Goal: Task Accomplishment & Management: Manage account settings

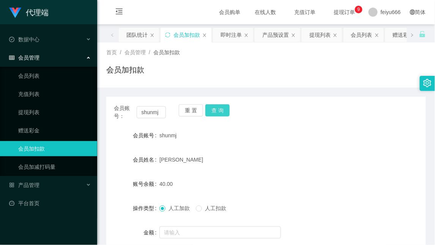
click at [215, 112] on button "查 询" at bounding box center [217, 110] width 24 height 12
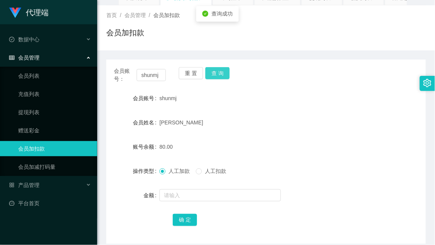
scroll to position [71, 0]
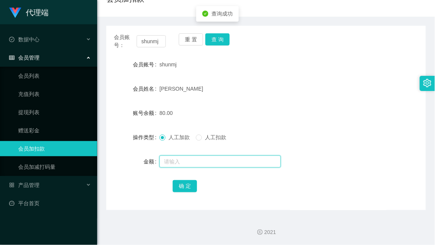
click at [199, 164] on input "text" at bounding box center [221, 162] width 122 height 12
type input "208"
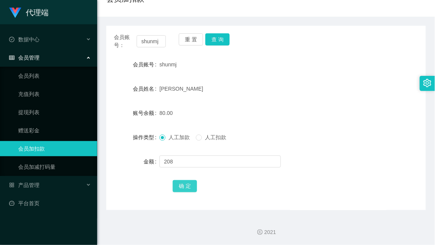
click at [191, 185] on button "确 定" at bounding box center [185, 186] width 24 height 12
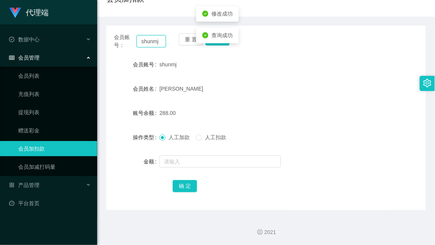
click at [150, 42] on input "shunmj" at bounding box center [151, 41] width 29 height 12
click at [150, 43] on input "shunmj" at bounding box center [151, 41] width 29 height 12
click at [43, 109] on link "提现列表" at bounding box center [54, 112] width 73 height 15
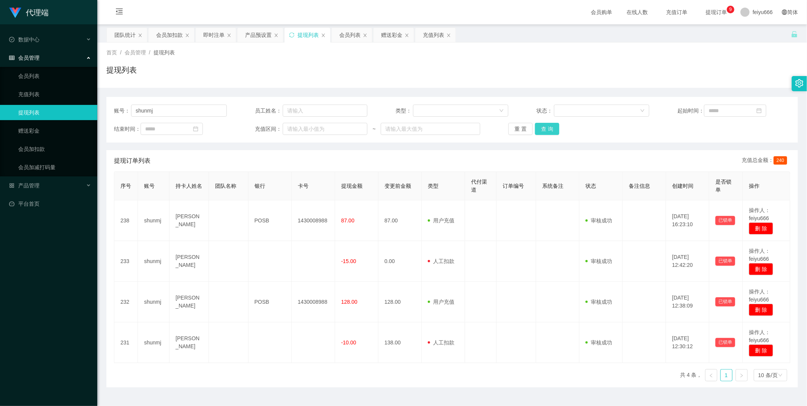
click at [435, 128] on button "查 询" at bounding box center [547, 129] width 24 height 12
click at [435, 133] on button "查 询" at bounding box center [547, 129] width 24 height 12
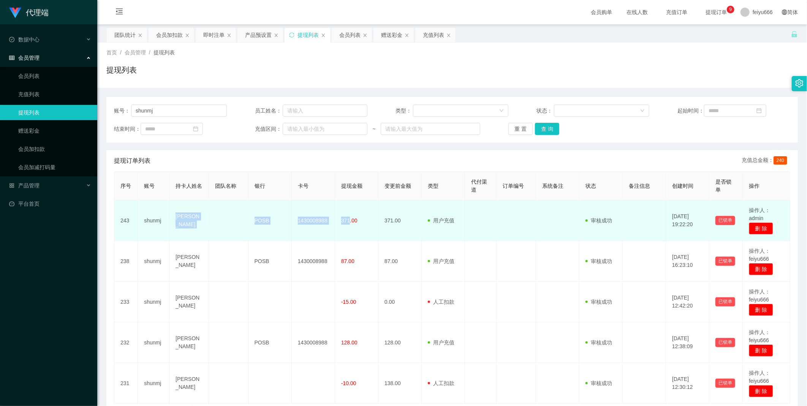
drag, startPoint x: 347, startPoint y: 220, endPoint x: 175, endPoint y: 214, distance: 172.2
click at [175, 214] on tr "243 [PERSON_NAME] POSB 1430008988 371.00 371.00 用户充值 人工扣款 审核驳回 审核成功 等待审核 [DATE]…" at bounding box center [452, 220] width 676 height 41
copy tr "[PERSON_NAME] POSB 1430008988 371"
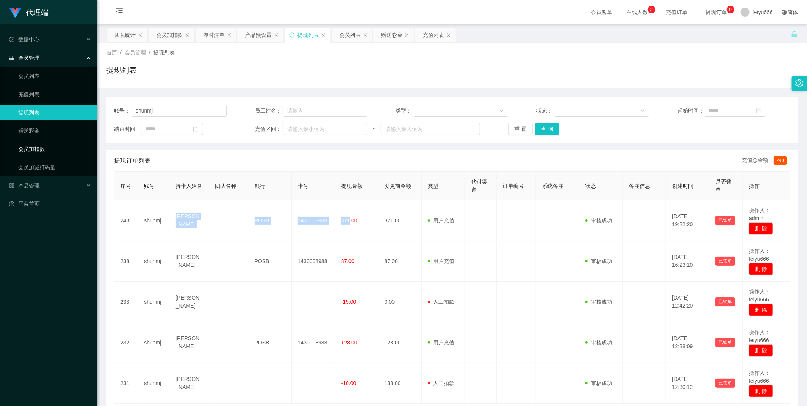
click at [55, 151] on link "会员加扣款" at bounding box center [54, 148] width 73 height 15
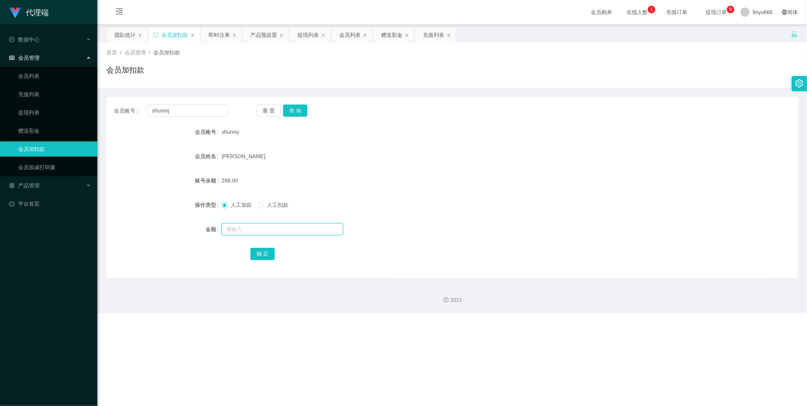
click at [229, 228] on input "text" at bounding box center [282, 229] width 122 height 12
click at [294, 114] on button "查 询" at bounding box center [295, 110] width 24 height 12
click at [235, 234] on input "text" at bounding box center [282, 229] width 122 height 12
type input "8"
click at [269, 245] on button "确 定" at bounding box center [262, 254] width 24 height 12
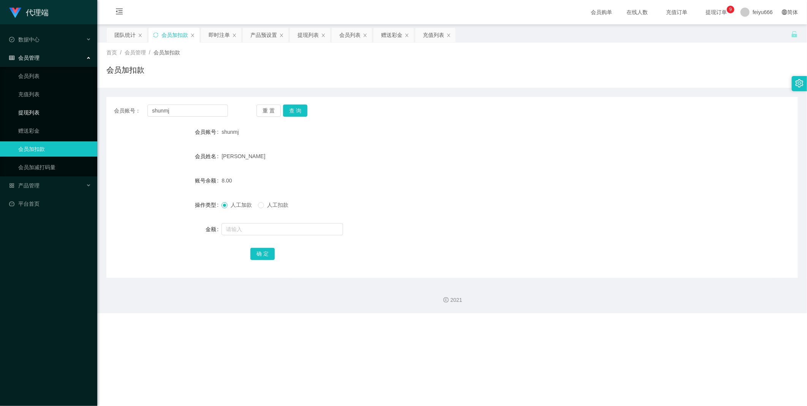
click at [46, 108] on link "提现列表" at bounding box center [54, 112] width 73 height 15
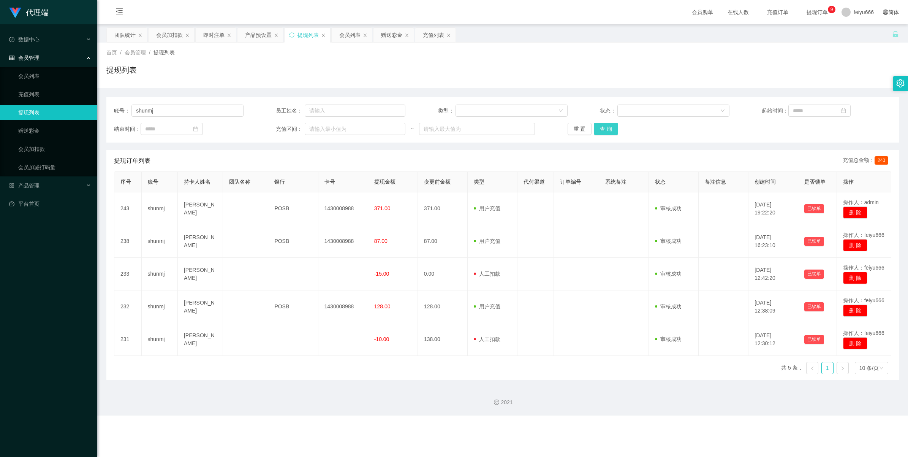
click at [435, 128] on button "查 询" at bounding box center [606, 129] width 24 height 12
click at [44, 134] on link "赠送彩金" at bounding box center [54, 130] width 73 height 15
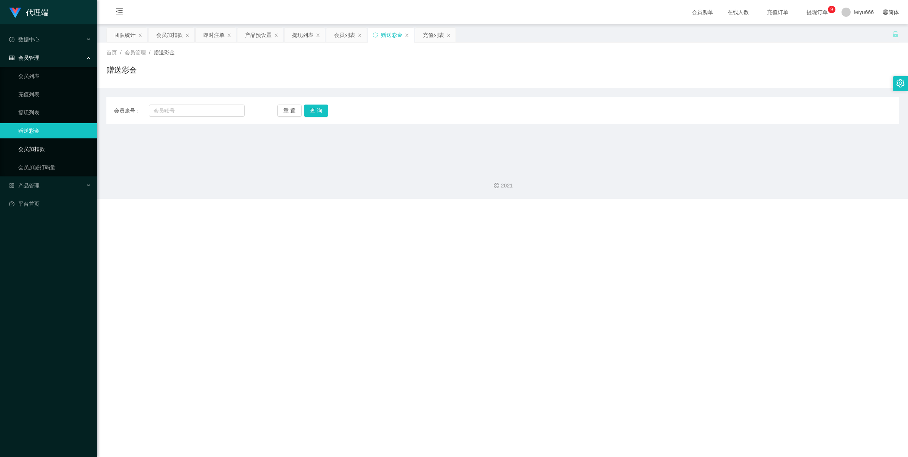
click at [41, 147] on link "会员加扣款" at bounding box center [54, 148] width 73 height 15
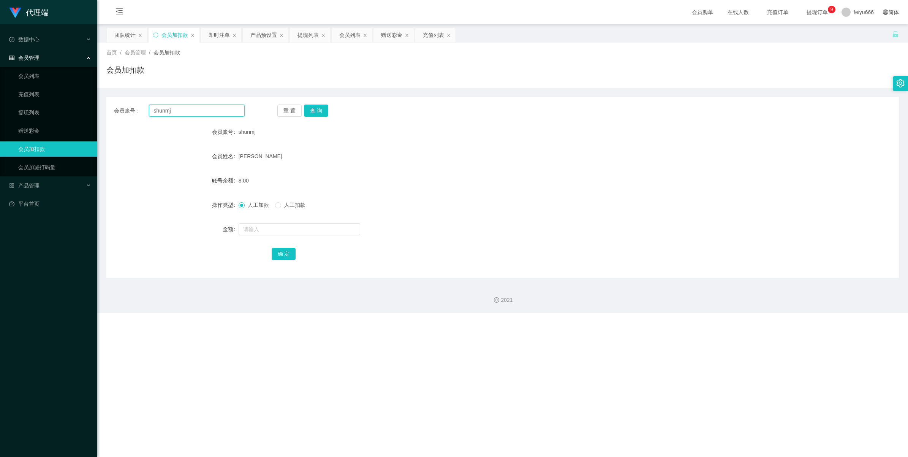
drag, startPoint x: 177, startPoint y: 111, endPoint x: 145, endPoint y: 113, distance: 31.9
click at [145, 113] on div "会员账号： [PERSON_NAME]" at bounding box center [179, 110] width 131 height 12
click at [44, 123] on link "赠送彩金" at bounding box center [54, 130] width 73 height 15
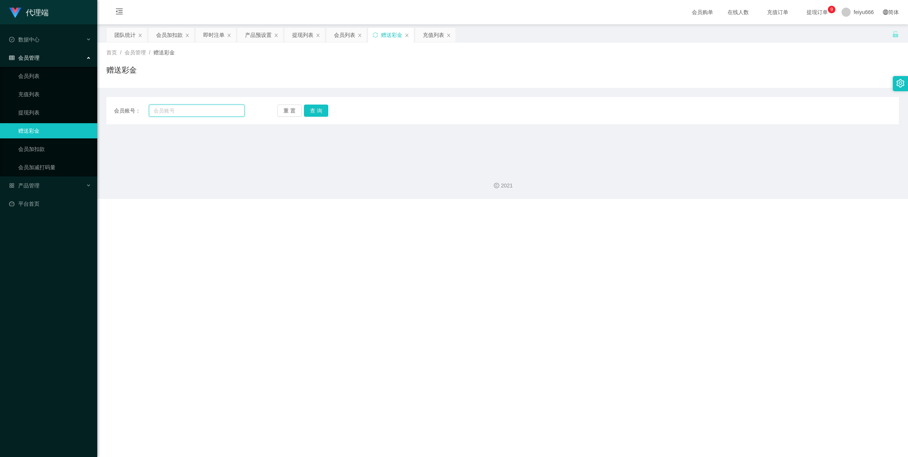
click at [179, 109] on input "text" at bounding box center [197, 110] width 96 height 12
paste input "shunmj"
type input "shunmj"
click at [313, 109] on button "查 询" at bounding box center [316, 110] width 24 height 12
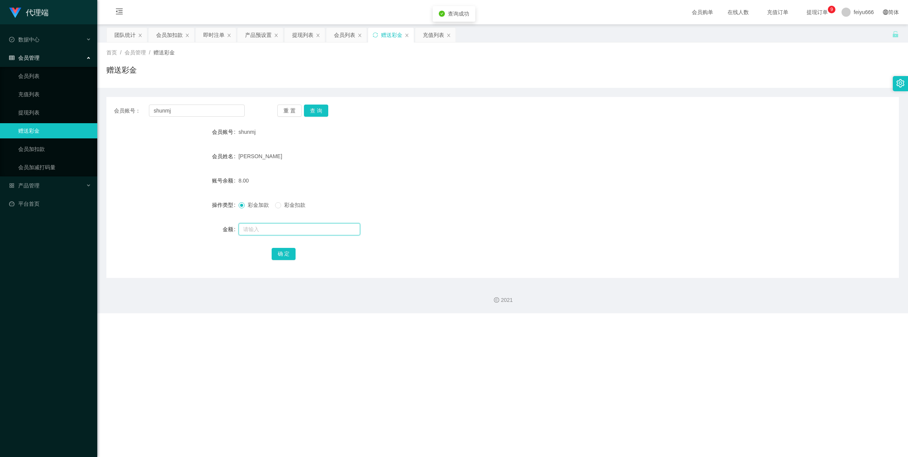
click at [263, 226] on input "text" at bounding box center [300, 229] width 122 height 12
type input "38"
click at [278, 245] on button "确 定" at bounding box center [284, 254] width 24 height 12
click at [31, 74] on link "会员列表" at bounding box center [54, 75] width 73 height 15
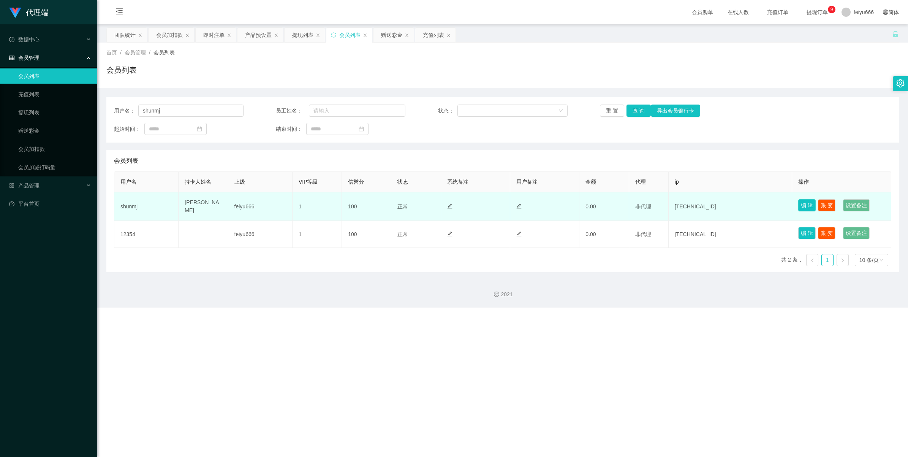
click at [435, 205] on button "编 辑" at bounding box center [806, 205] width 17 height 12
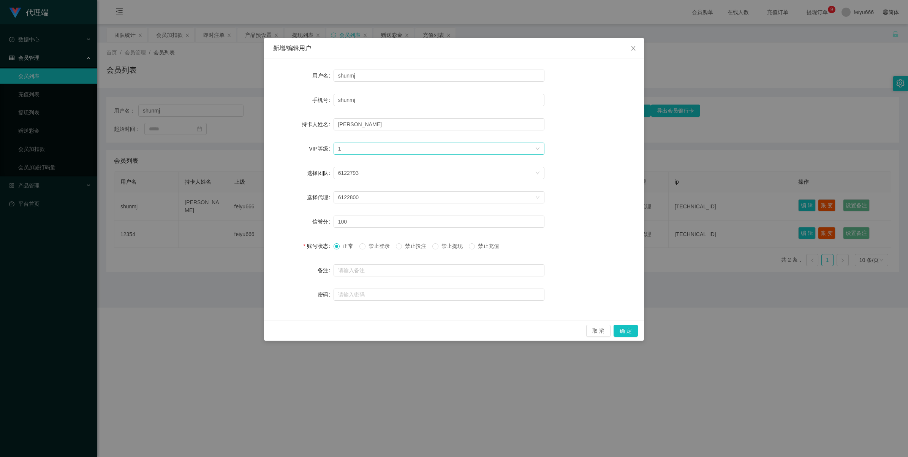
click at [435, 149] on div "选择VIP等级 1" at bounding box center [436, 148] width 197 height 11
click at [361, 163] on li "VIP1" at bounding box center [438, 163] width 211 height 12
click at [435, 245] on button "确 定" at bounding box center [625, 330] width 24 height 12
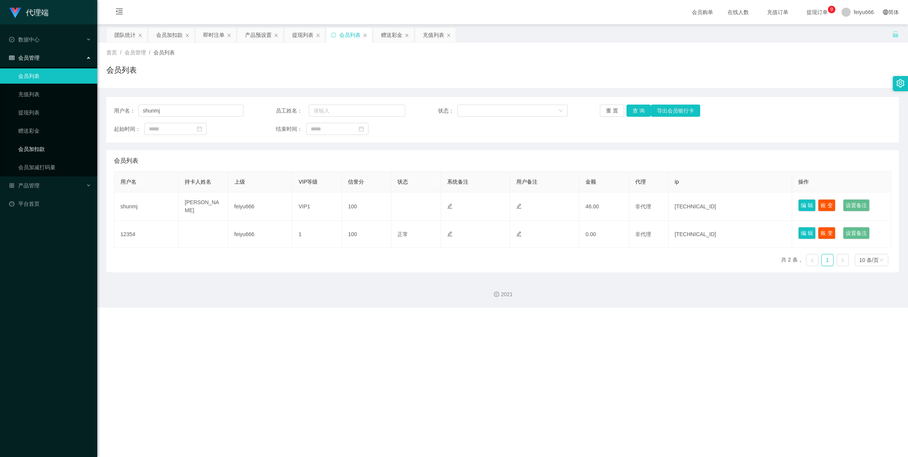
click at [49, 149] on link "会员加扣款" at bounding box center [54, 148] width 73 height 15
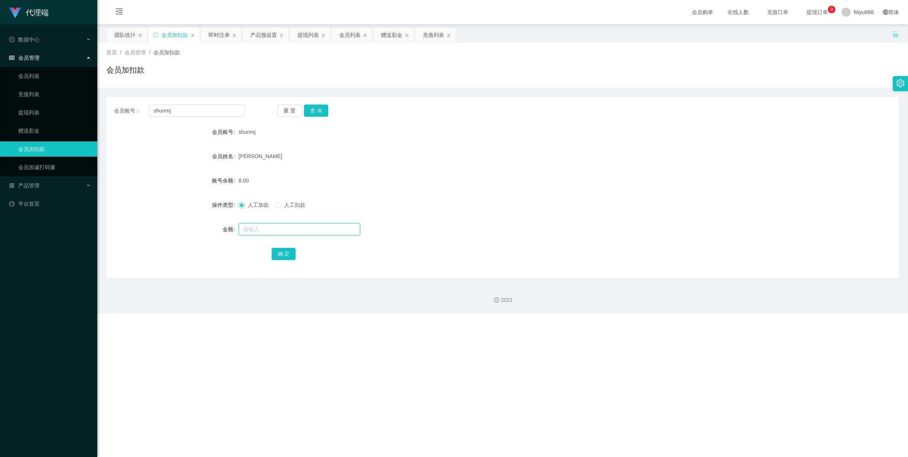
click at [259, 225] on input "text" at bounding box center [300, 229] width 122 height 12
type input "8"
click at [316, 111] on button "查 询" at bounding box center [316, 110] width 24 height 12
click at [268, 231] on input "text" at bounding box center [300, 229] width 122 height 12
type input "8"
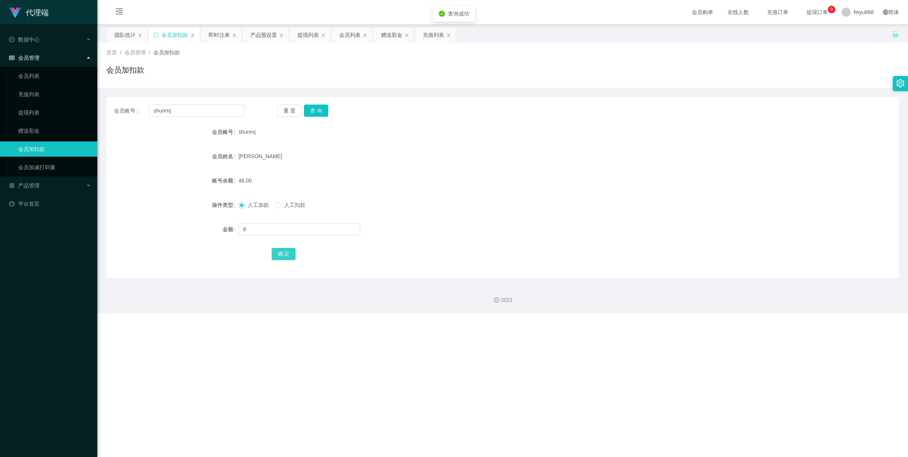
click at [280, 245] on button "确 定" at bounding box center [284, 254] width 24 height 12
click at [322, 109] on button "查 询" at bounding box center [316, 110] width 24 height 12
